Goal: Task Accomplishment & Management: Manage account settings

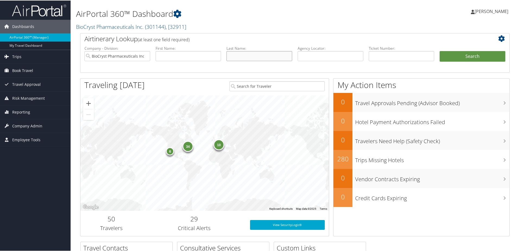
click at [245, 58] on input "text" at bounding box center [260, 56] width 66 height 10
type input "Cook"
click at [440, 51] on button "Search" at bounding box center [473, 56] width 66 height 11
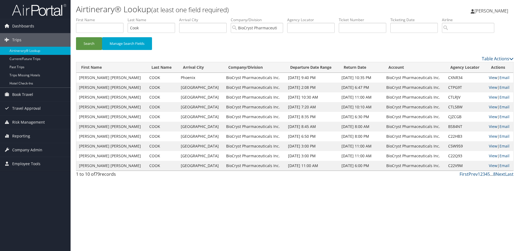
click at [490, 79] on link "View" at bounding box center [493, 77] width 8 height 5
